Goal: Book appointment/travel/reservation

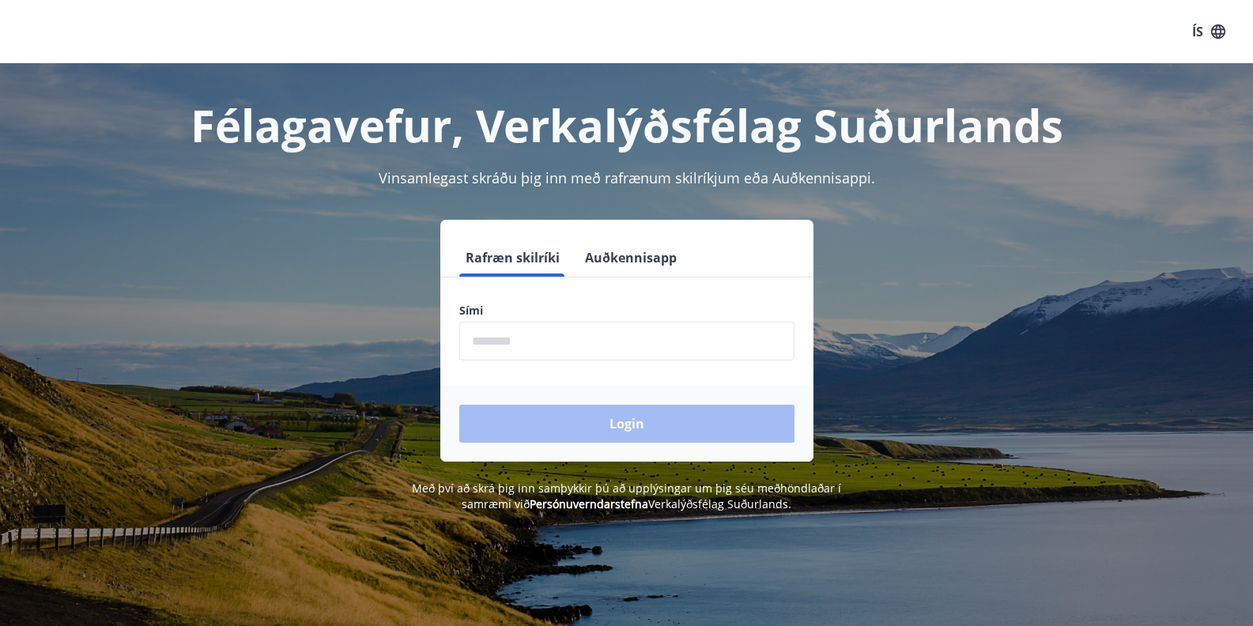
click at [544, 353] on input "phone" at bounding box center [626, 341] width 335 height 39
type input "********"
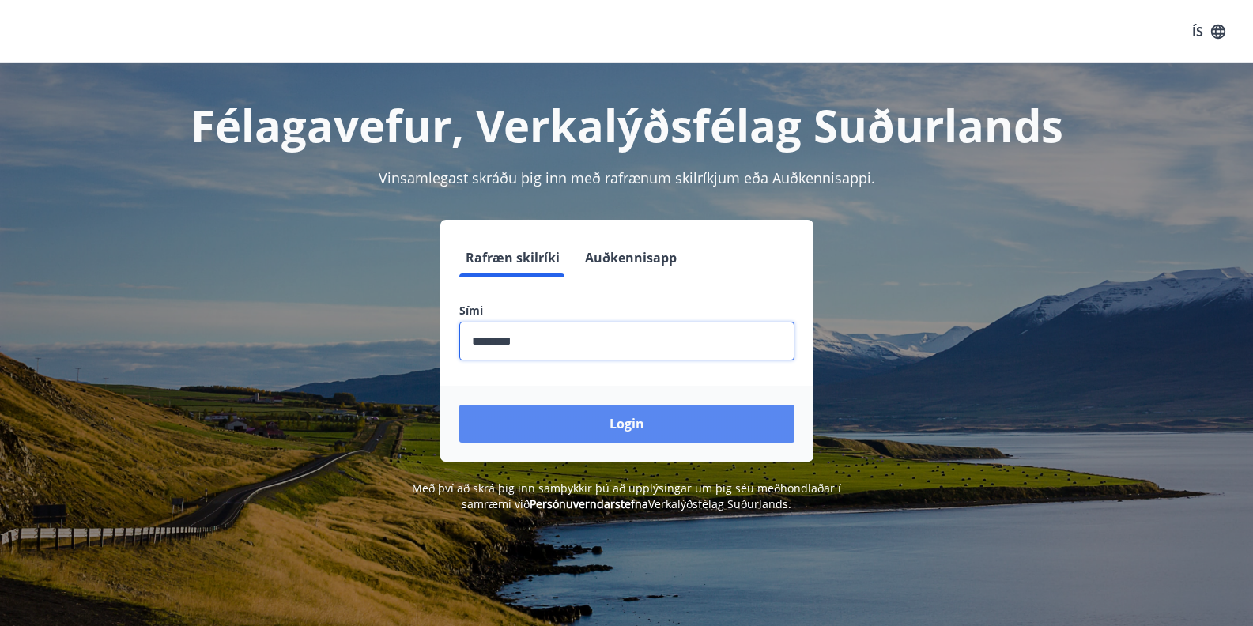
click at [558, 427] on button "Login" at bounding box center [626, 424] width 335 height 38
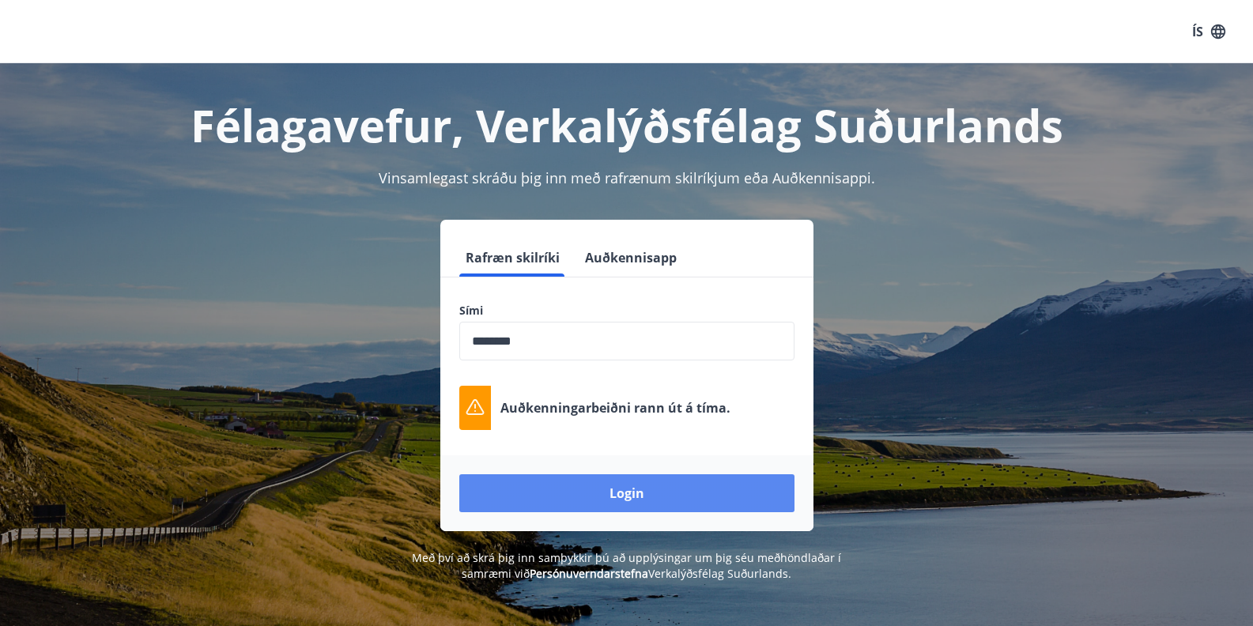
click at [580, 496] on button "Login" at bounding box center [626, 493] width 335 height 38
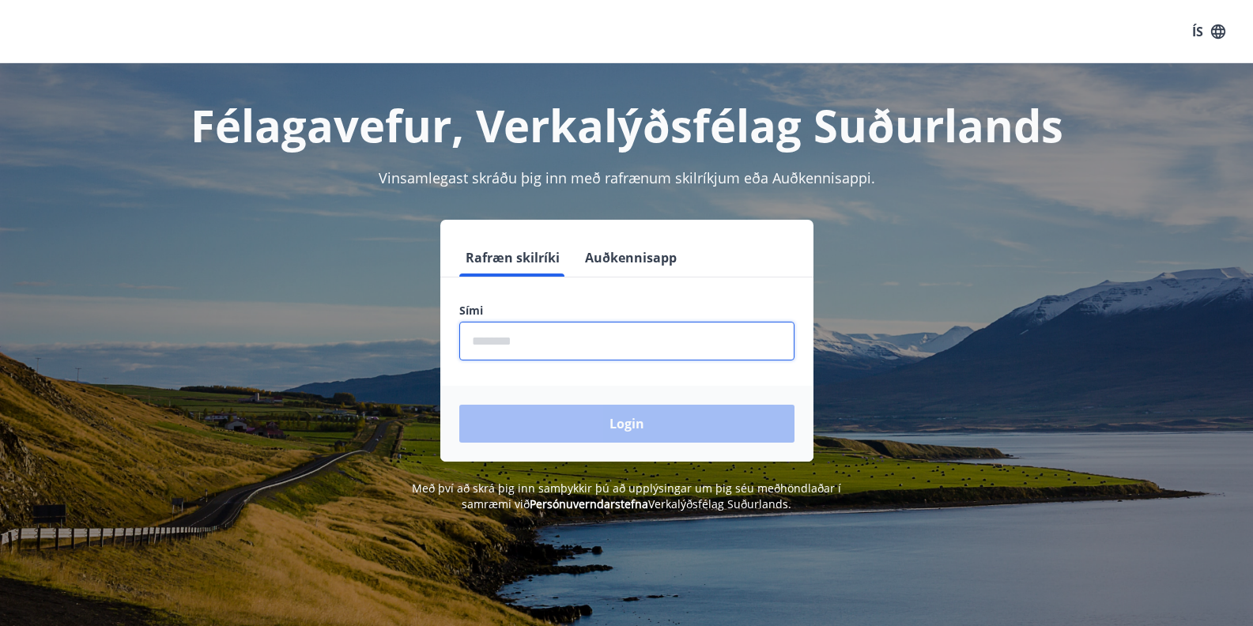
click at [606, 344] on input "phone" at bounding box center [626, 341] width 335 height 39
type input "********"
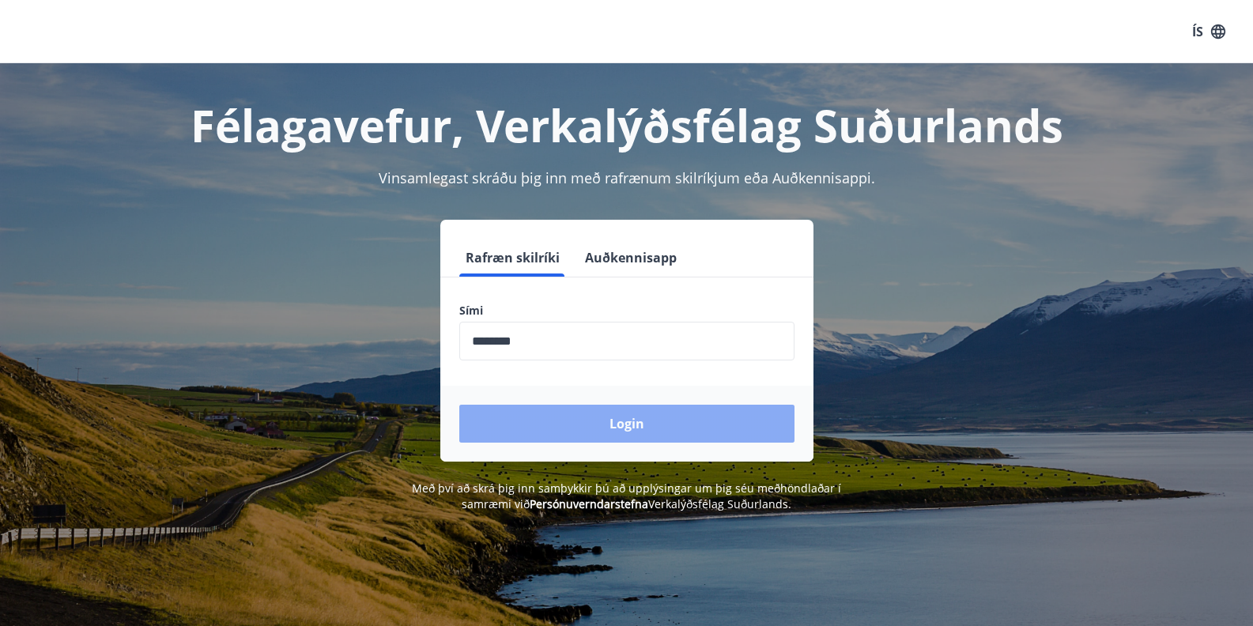
click at [575, 428] on button "Login" at bounding box center [626, 424] width 335 height 38
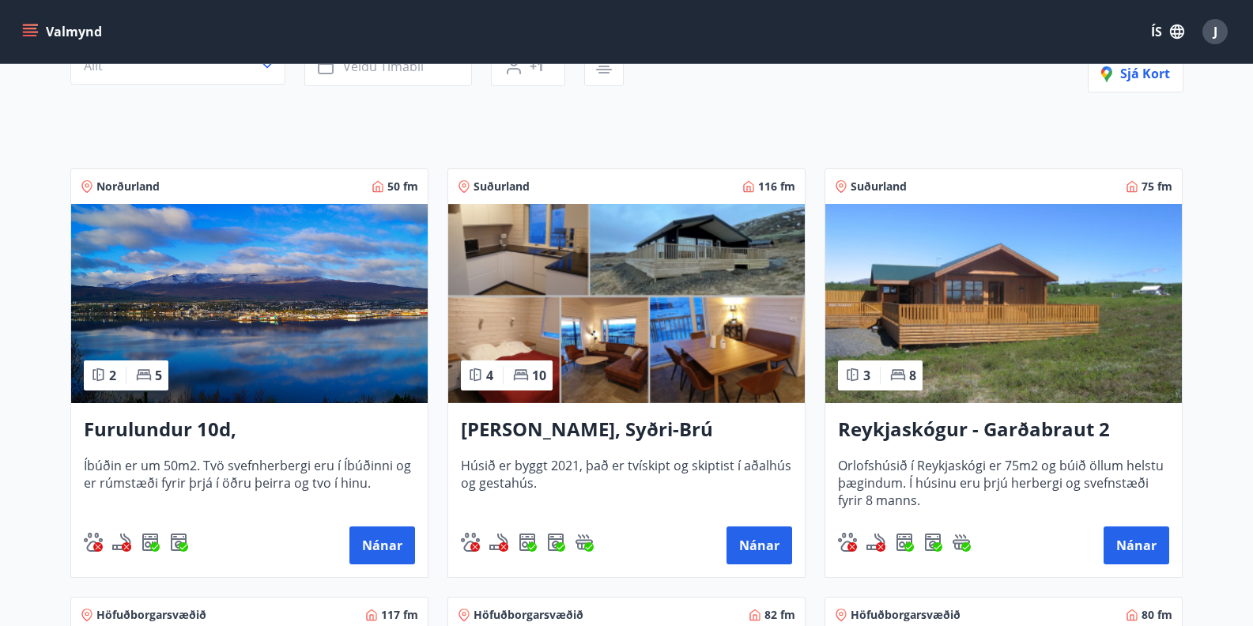
scroll to position [224, 0]
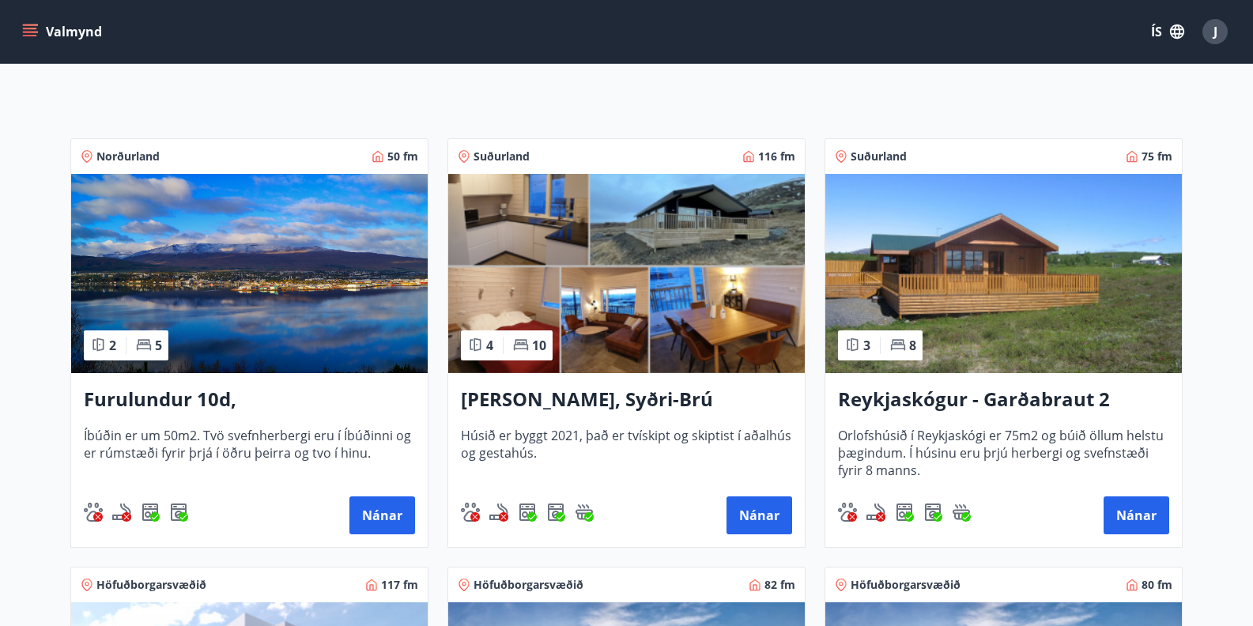
click at [662, 248] on img at bounding box center [626, 273] width 357 height 199
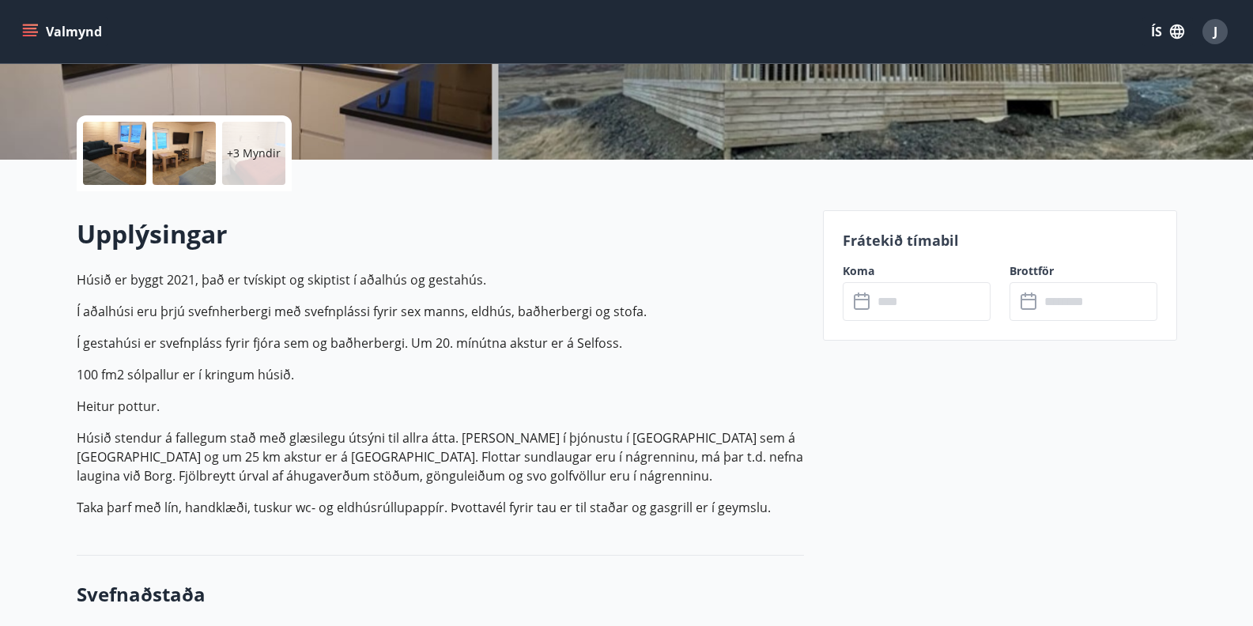
scroll to position [307, 0]
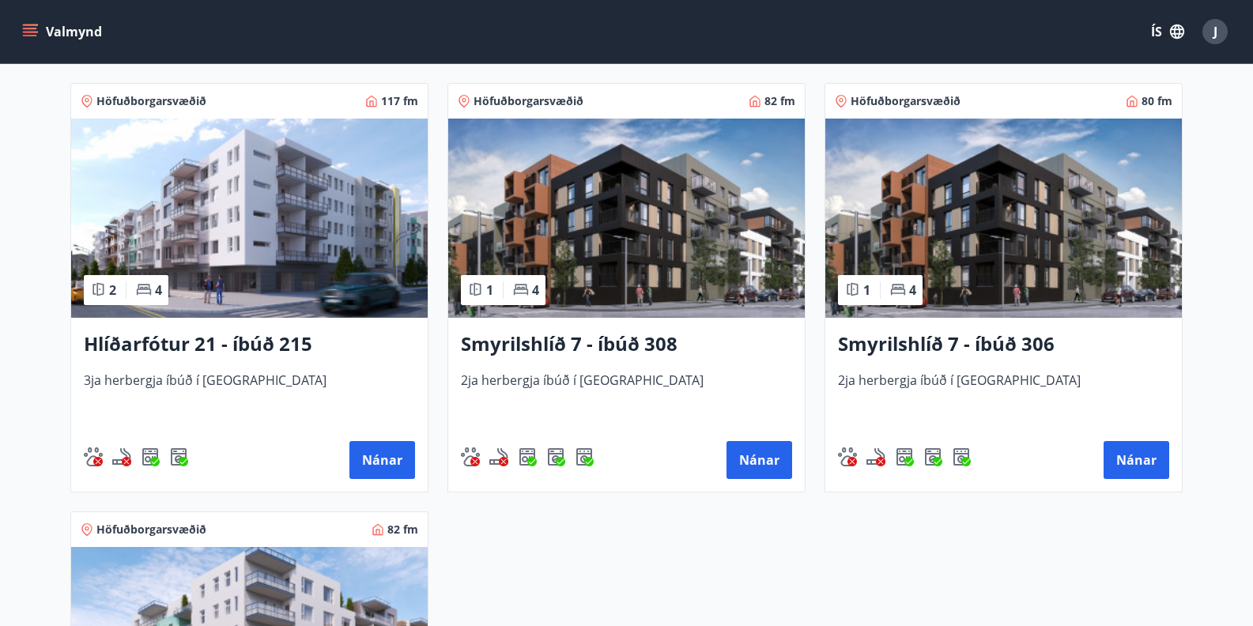
scroll to position [704, 0]
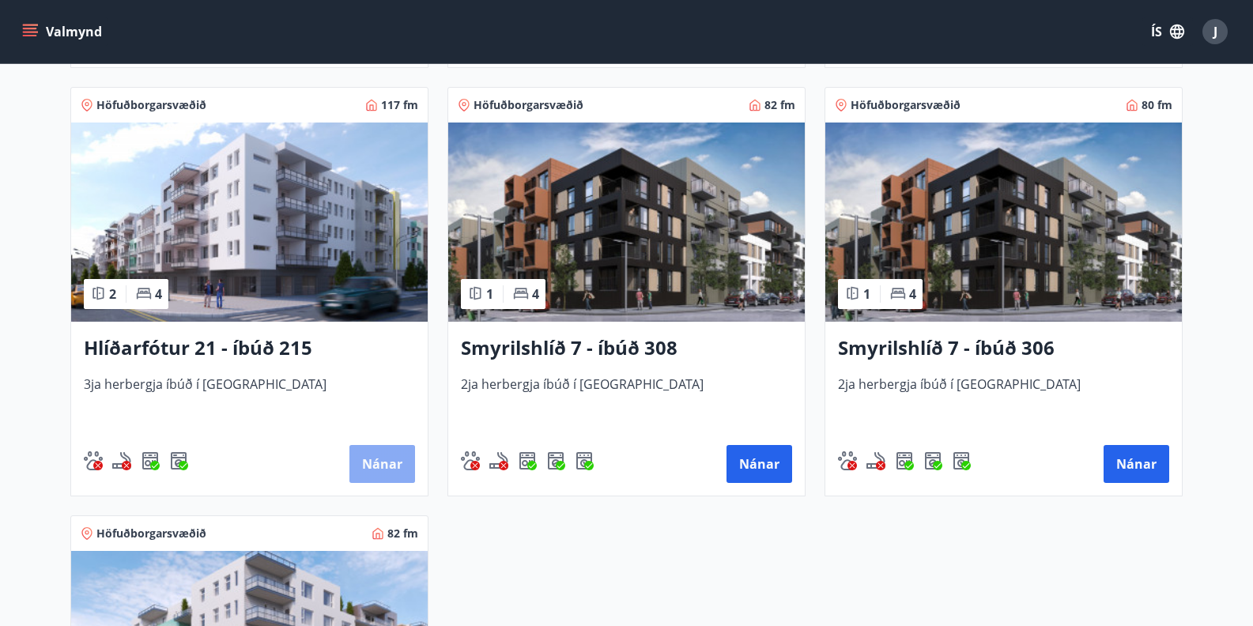
click at [398, 463] on button "Nánar" at bounding box center [382, 464] width 66 height 38
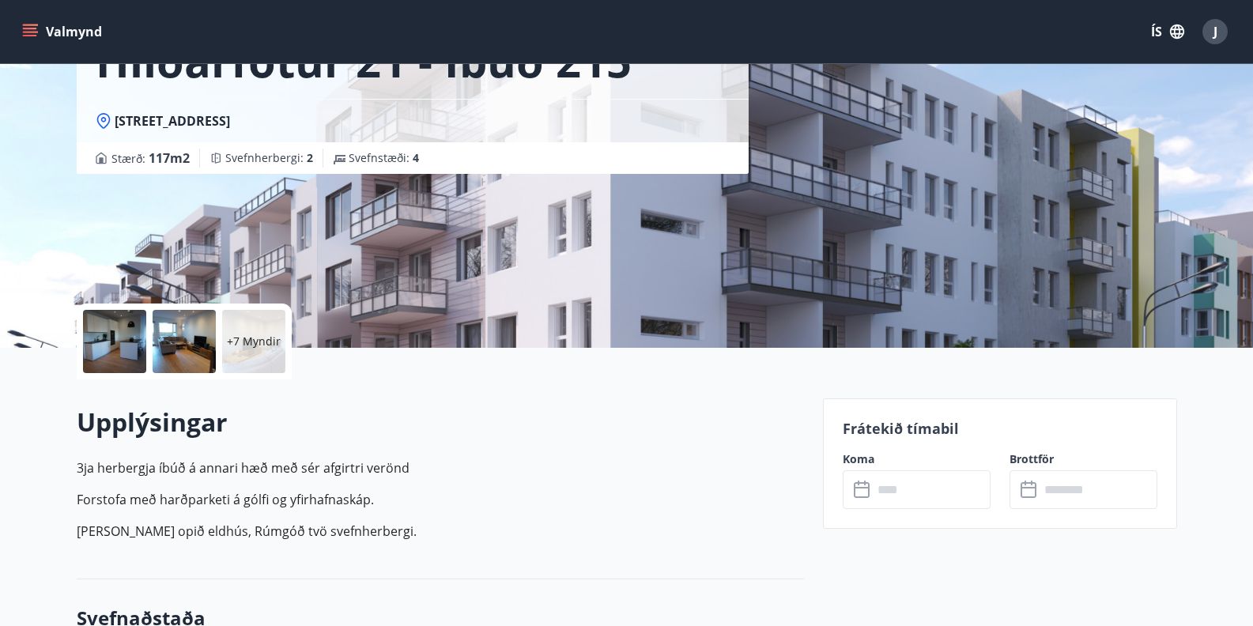
scroll to position [144, 0]
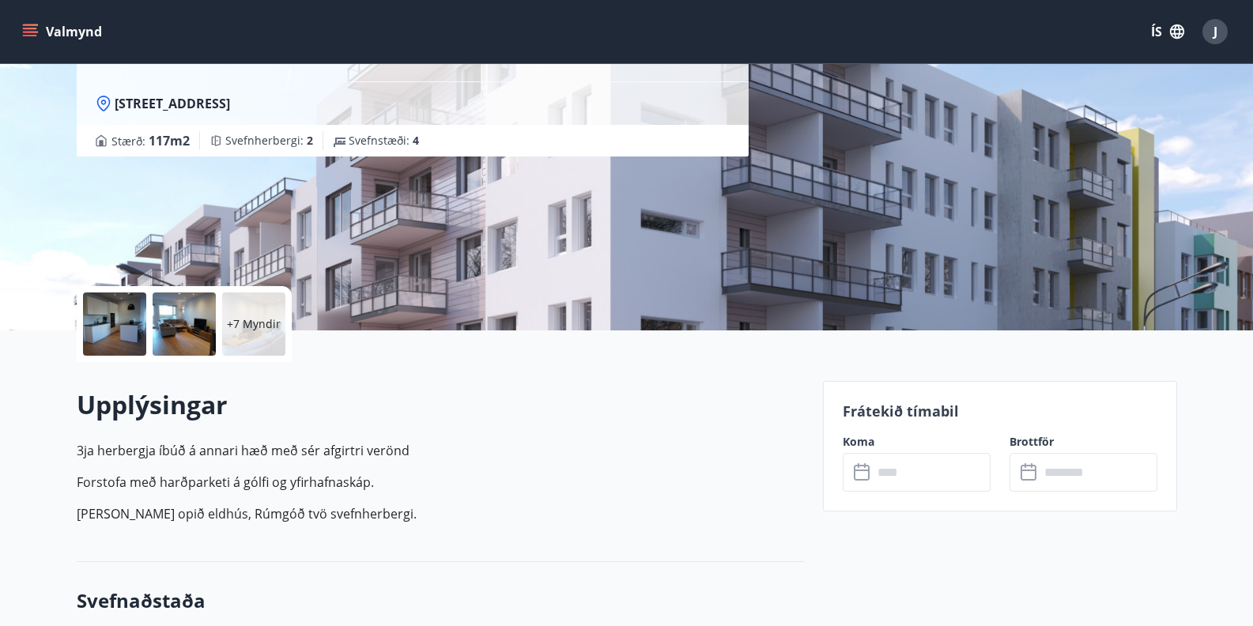
click at [123, 338] on div at bounding box center [114, 323] width 63 height 63
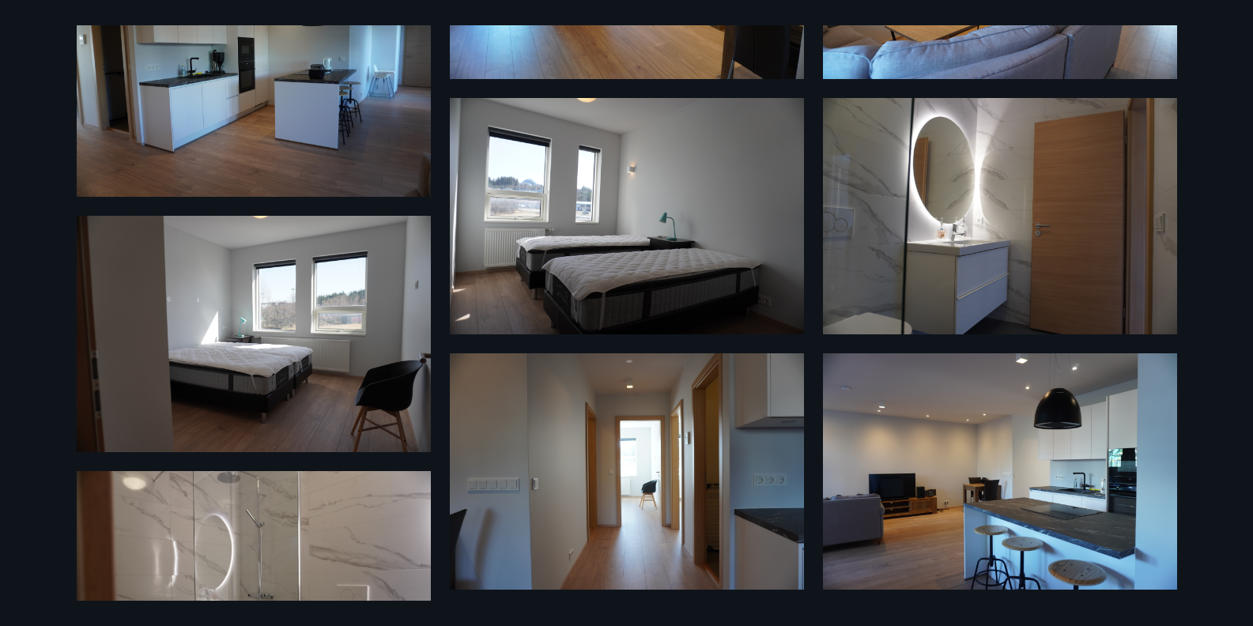
scroll to position [0, 0]
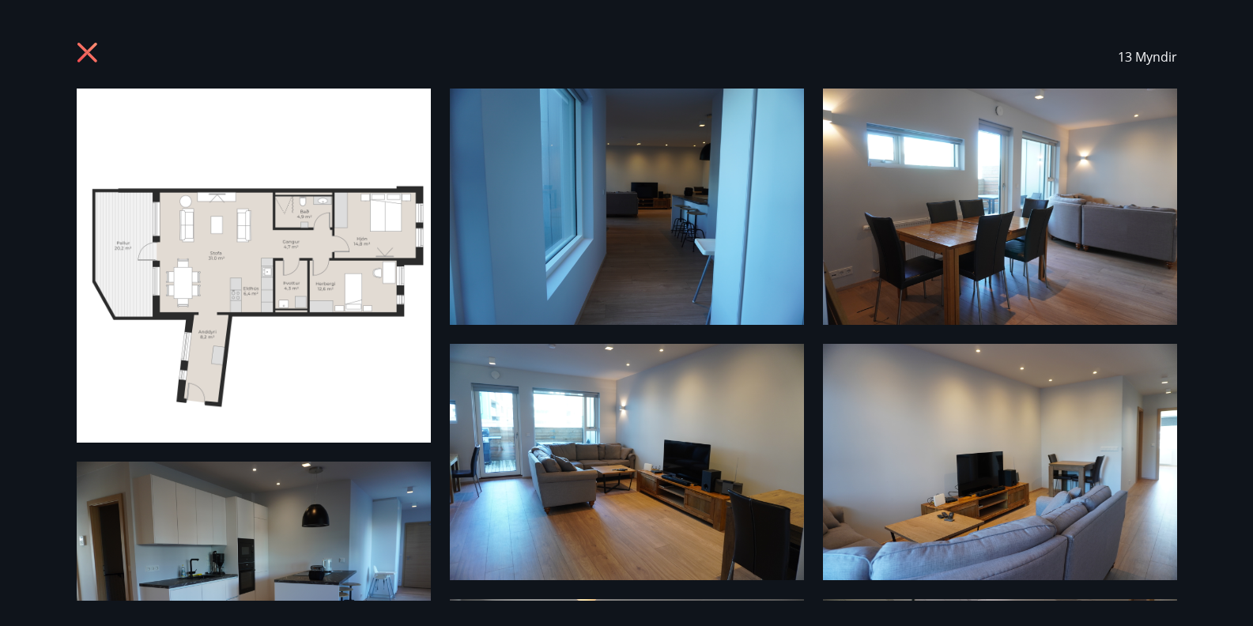
click at [91, 51] on icon at bounding box center [89, 54] width 25 height 25
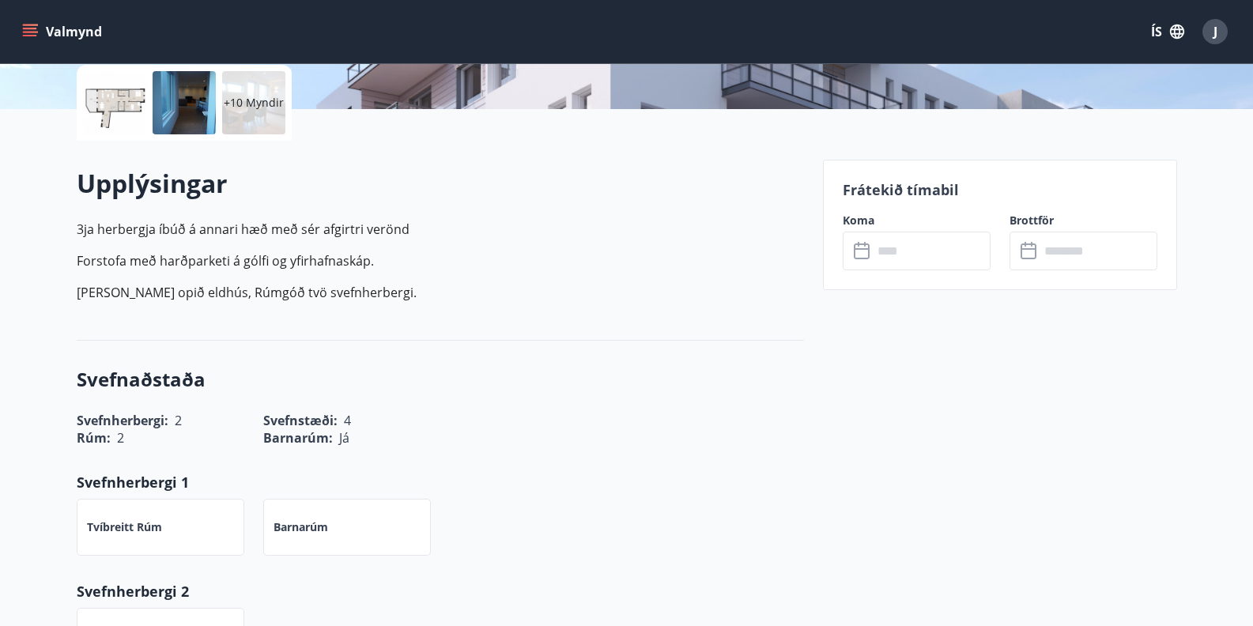
scroll to position [387, 0]
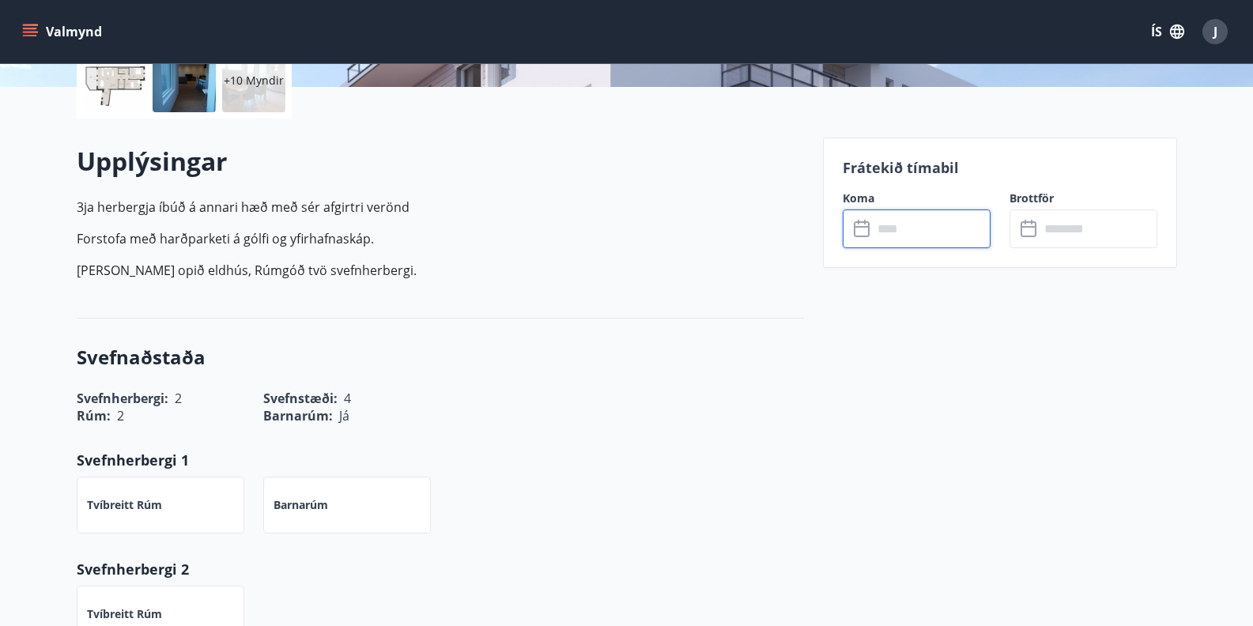
click at [936, 227] on input "text" at bounding box center [932, 228] width 118 height 39
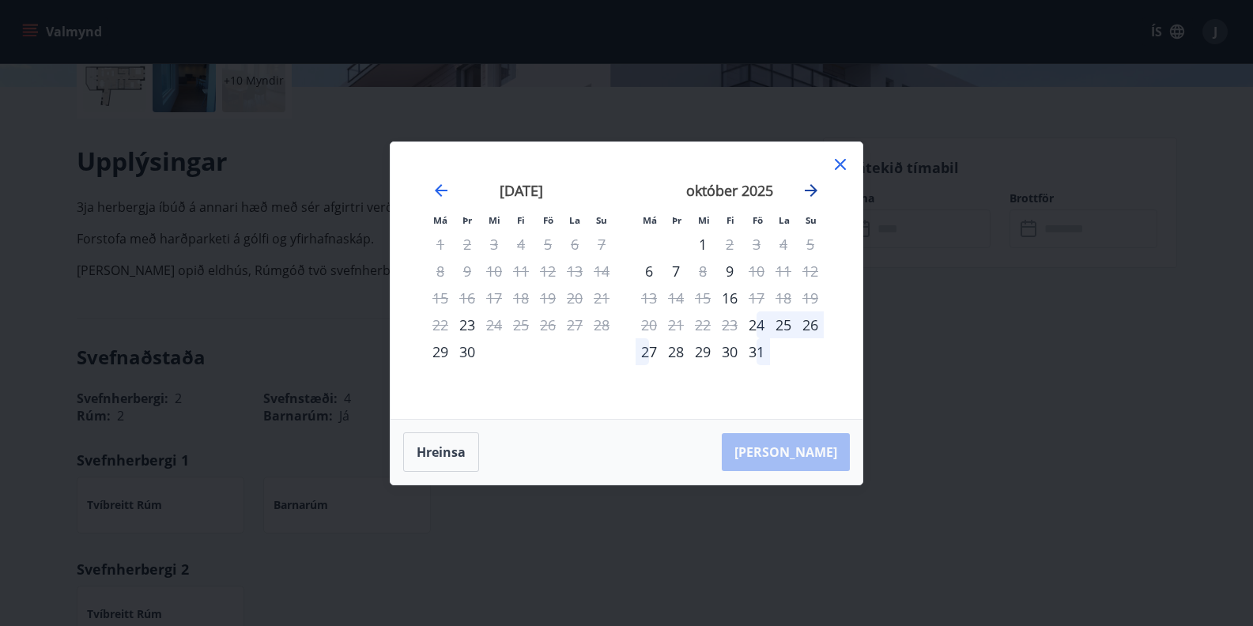
click at [809, 191] on icon "Move forward to switch to the next month." at bounding box center [811, 190] width 19 height 19
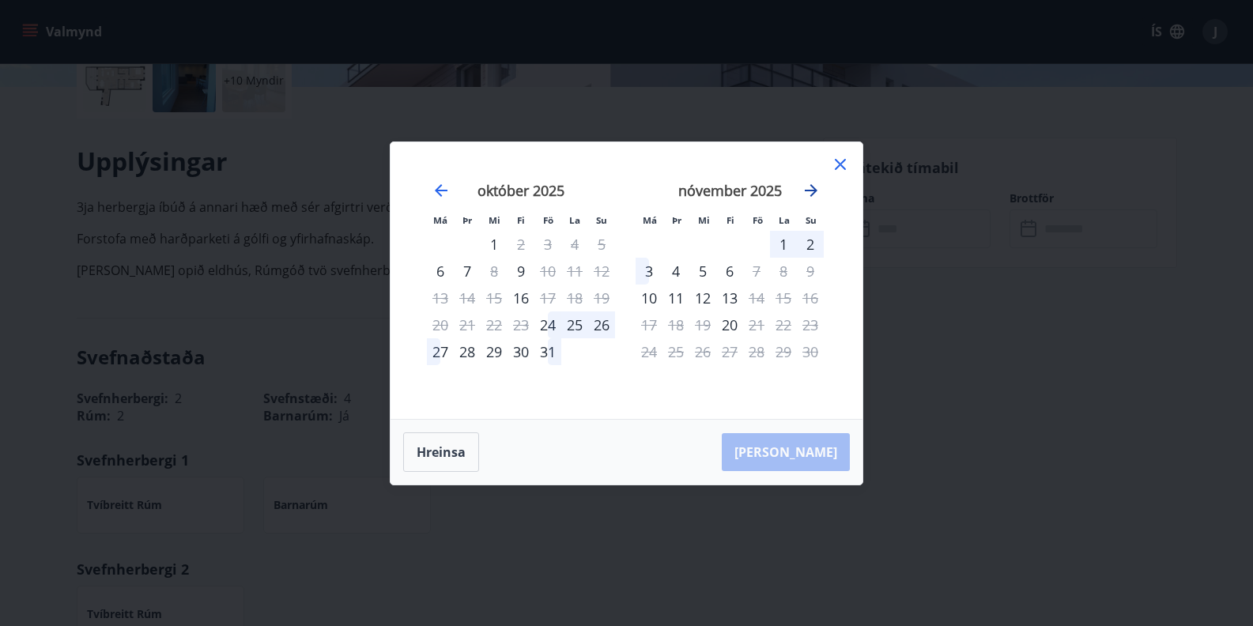
click at [809, 191] on icon "Move forward to switch to the next month." at bounding box center [811, 190] width 19 height 19
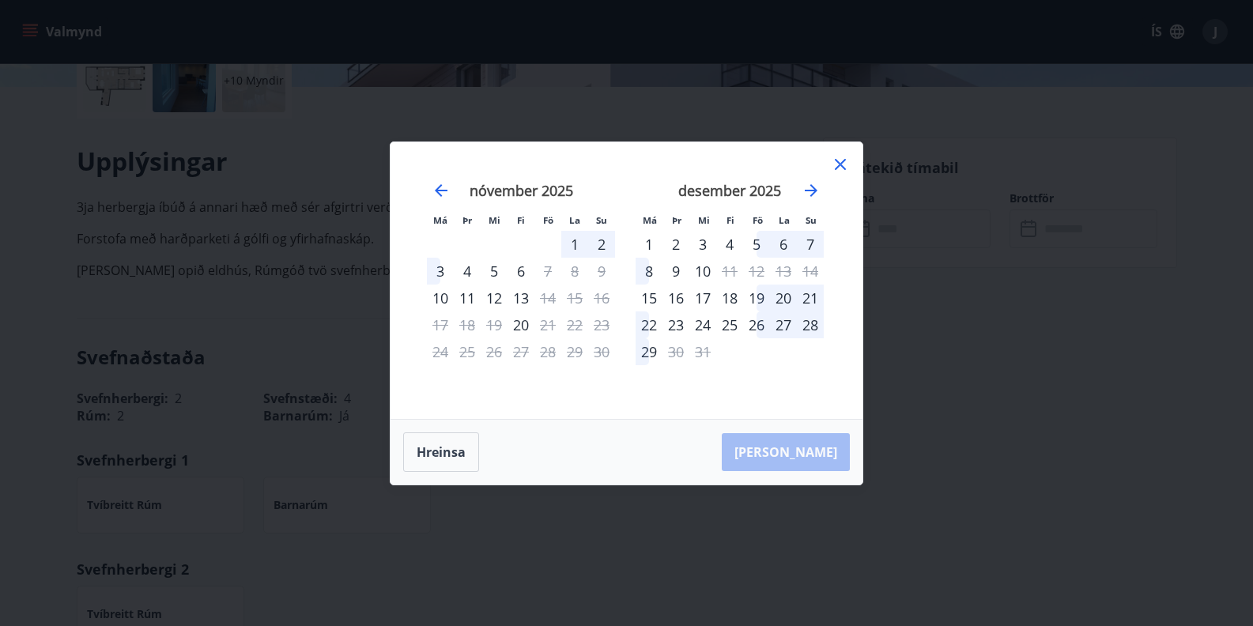
click at [651, 326] on div "22" at bounding box center [649, 324] width 27 height 27
click at [814, 324] on div "28" at bounding box center [810, 324] width 27 height 27
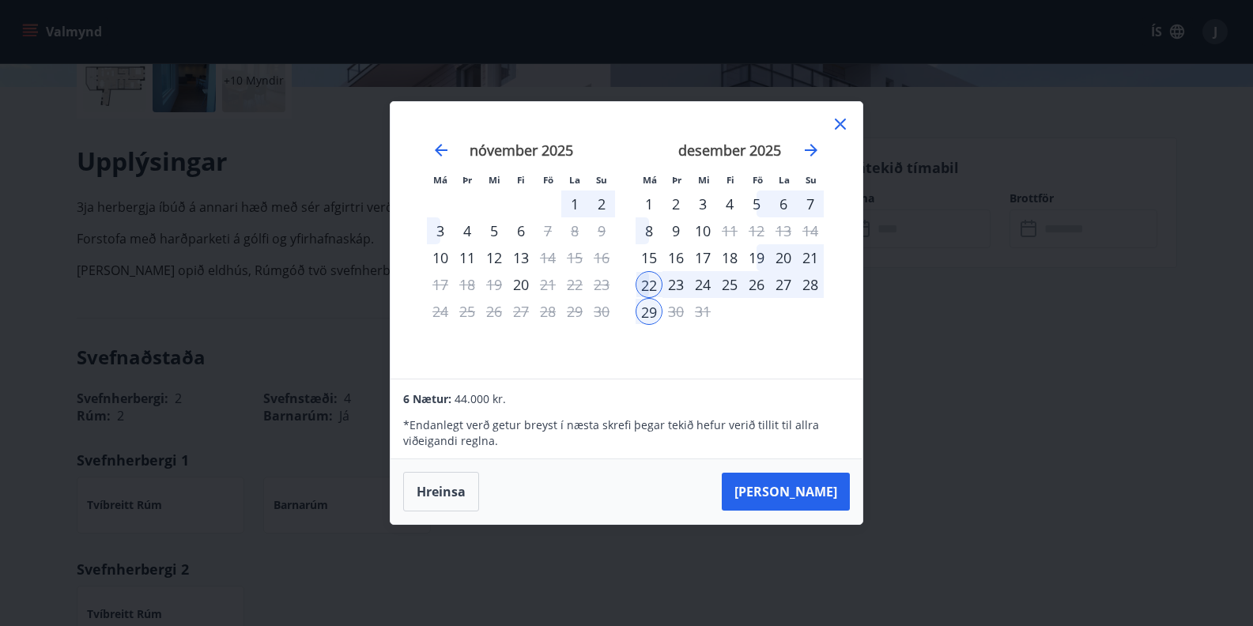
click at [748, 346] on div "[DATE] 1 2 3 4 5 6 7 8 9 10 11 12 13 14 15 16 17 18 19 20 21 22 23 24 25 26 27 …" at bounding box center [729, 250] width 209 height 259
click at [678, 349] on div "[DATE] 1 2 3 4 5 6 7 8 9 10 11 12 13 14 15 16 17 18 19 20 21 22 23 24 25 26 27 …" at bounding box center [729, 250] width 209 height 259
click at [771, 323] on td "Calendar" at bounding box center [783, 311] width 27 height 27
click at [724, 273] on div "25" at bounding box center [729, 284] width 27 height 27
click at [704, 282] on div "24" at bounding box center [702, 284] width 27 height 27
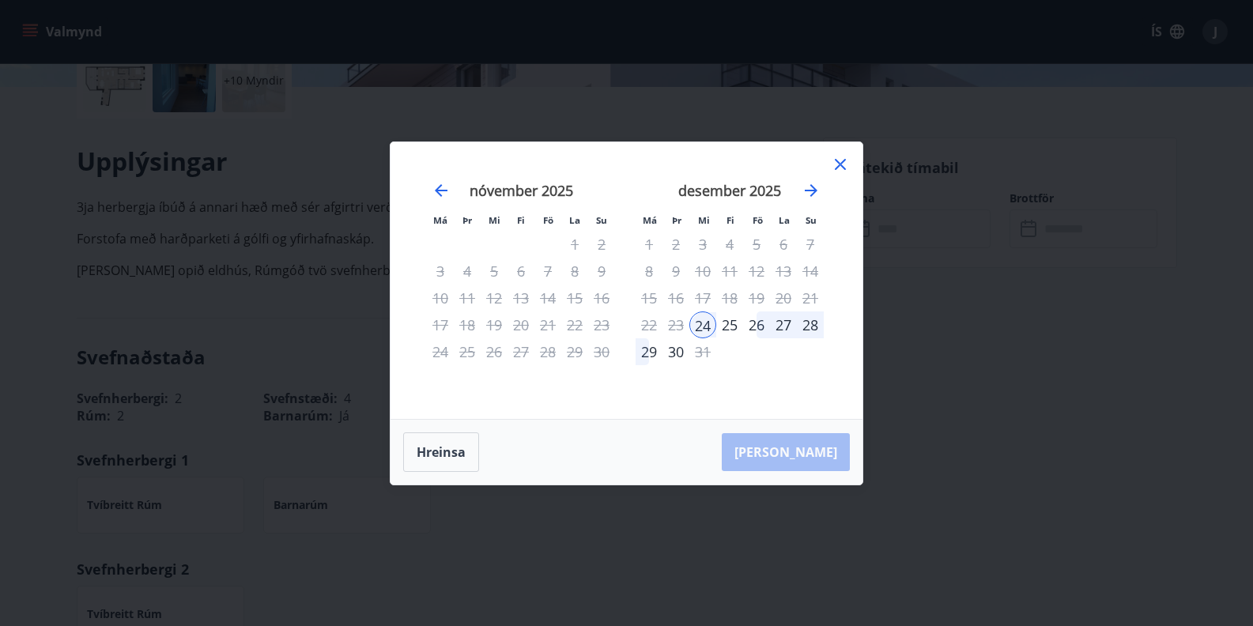
click at [840, 156] on icon at bounding box center [840, 164] width 19 height 19
